Goal: Communication & Community: Answer question/provide support

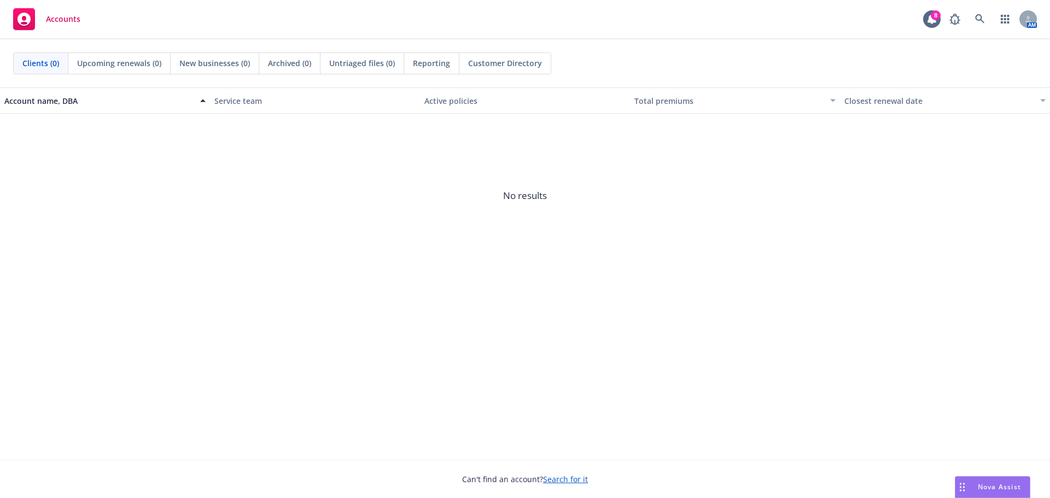
click at [1001, 486] on span "Nova Assist" at bounding box center [999, 486] width 43 height 9
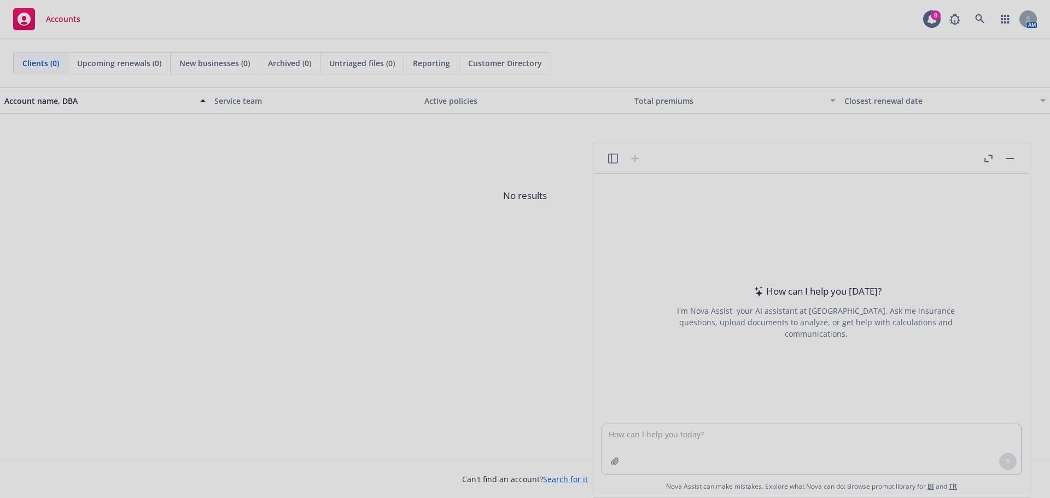
click at [742, 449] on div at bounding box center [525, 249] width 1050 height 498
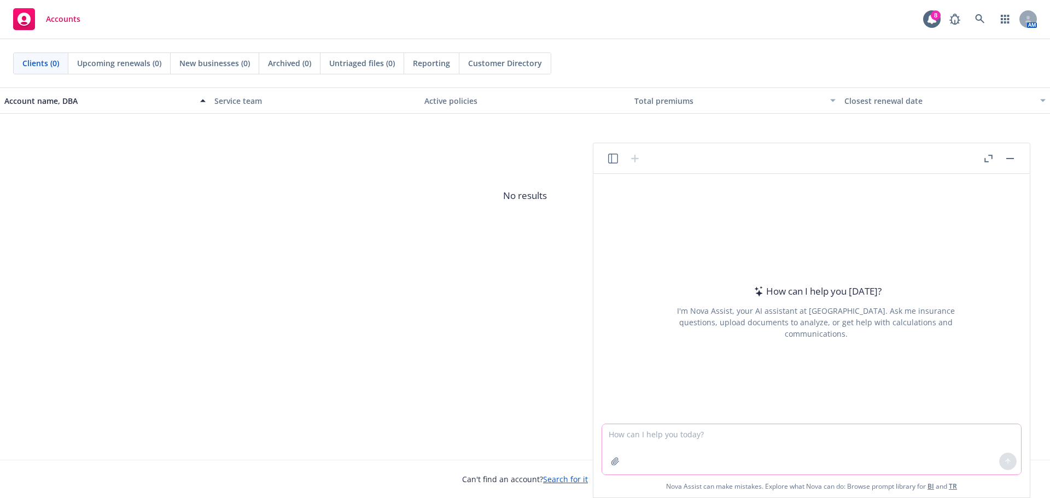
click at [735, 443] on textarea at bounding box center [811, 449] width 419 height 50
click at [837, 461] on textarea at bounding box center [811, 449] width 419 height 50
paste textarea "I'm preparing a scope of work to support overall ben admin tasks for a client. …"
type textarea "I'm preparing a scope of work to support overall ben admin tasks for a client. …"
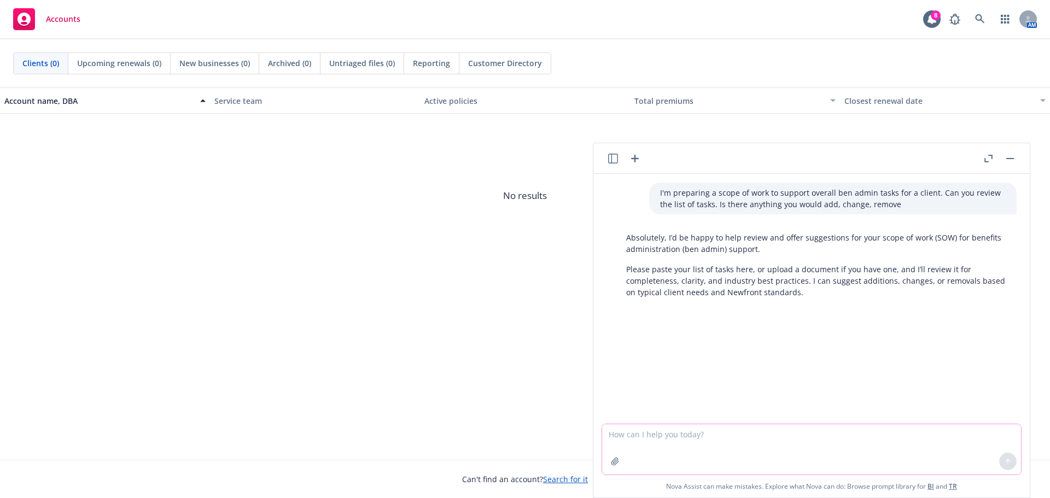
click at [626, 444] on textarea at bounding box center [811, 449] width 419 height 50
paste textarea "• Provide employees with information about benefit plans and costs • Review and…"
type textarea "• Provide employees with information about benefit plans and costs • Review and…"
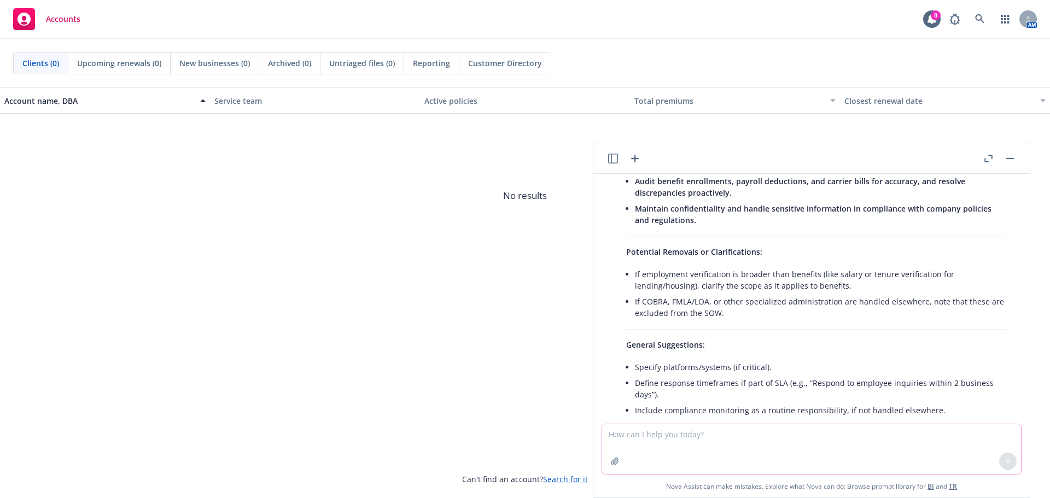
scroll to position [698, 0]
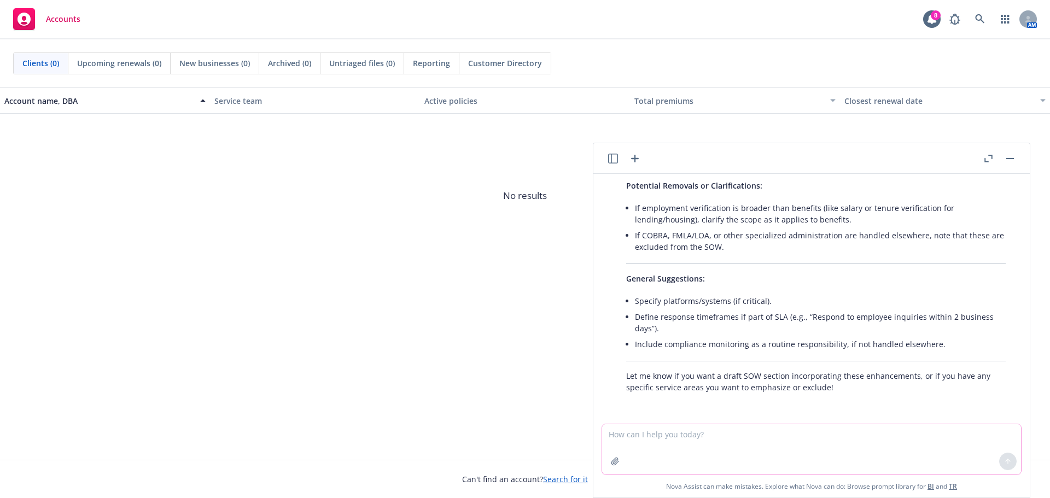
click at [775, 443] on textarea at bounding box center [811, 449] width 419 height 50
click at [829, 438] on textarea at bounding box center [811, 449] width 419 height 50
type textarea "yes please"
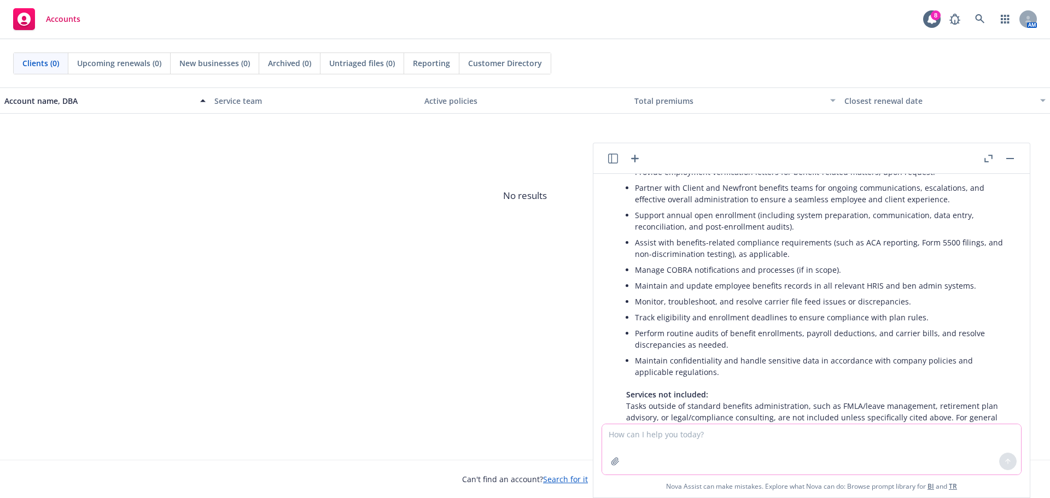
scroll to position [1144, 0]
